Goal: Find specific page/section: Find specific page/section

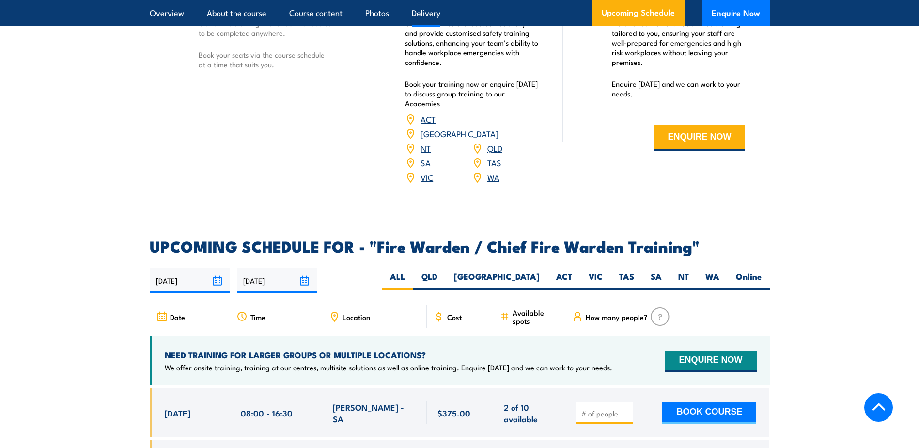
scroll to position [1502, 0]
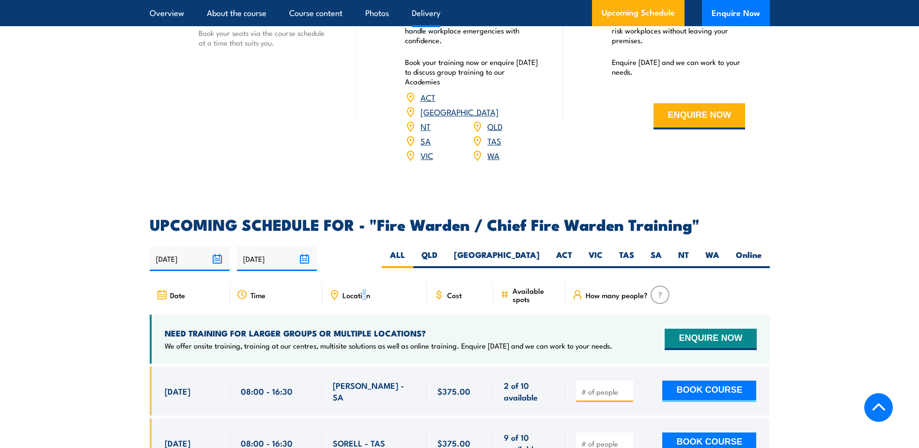
click at [360, 294] on span "Location" at bounding box center [356, 295] width 28 height 8
click at [446, 257] on label "QLD" at bounding box center [429, 258] width 32 height 19
click at [444, 255] on input "QLD" at bounding box center [440, 252] width 6 height 6
radio input "true"
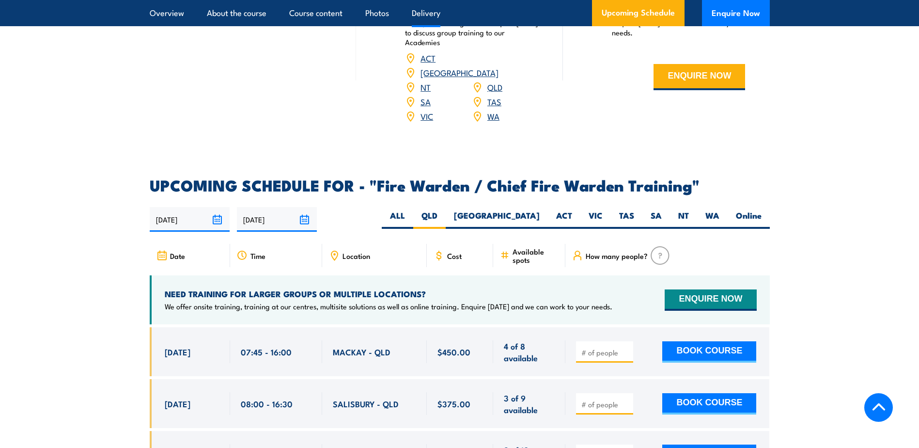
scroll to position [1522, 0]
